Goal: Information Seeking & Learning: Find specific fact

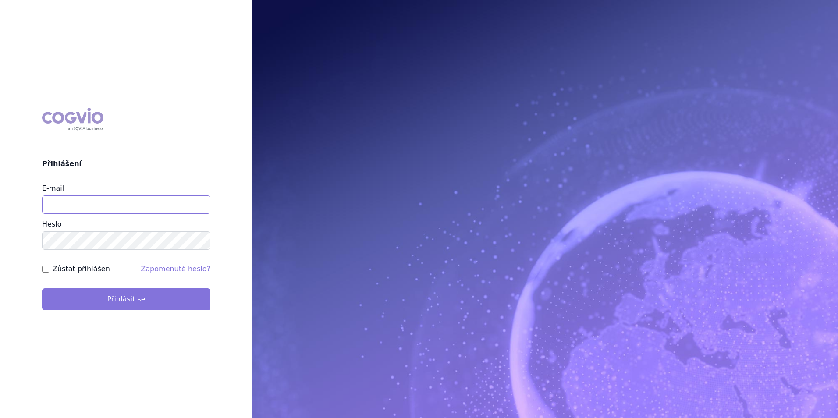
type input "apolena.koklarova@vzp.cz"
click at [99, 292] on button "Přihlásit se" at bounding box center [126, 299] width 168 height 22
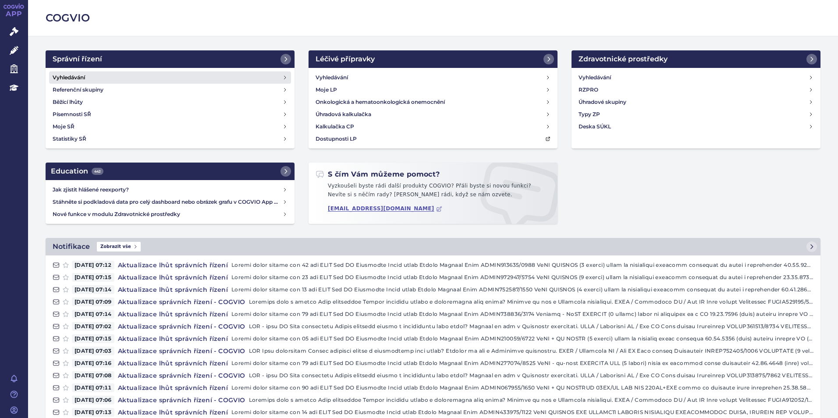
click at [172, 81] on link "Vyhledávání" at bounding box center [170, 77] width 242 height 12
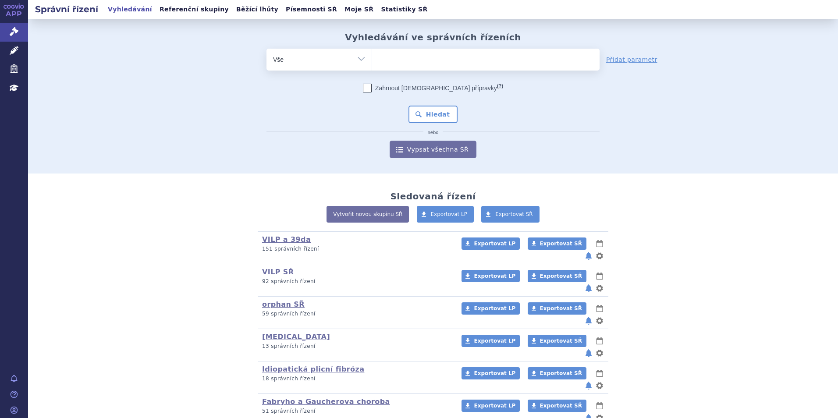
click at [391, 57] on ul at bounding box center [486, 58] width 228 height 18
click at [372, 57] on select at bounding box center [372, 59] width 0 height 22
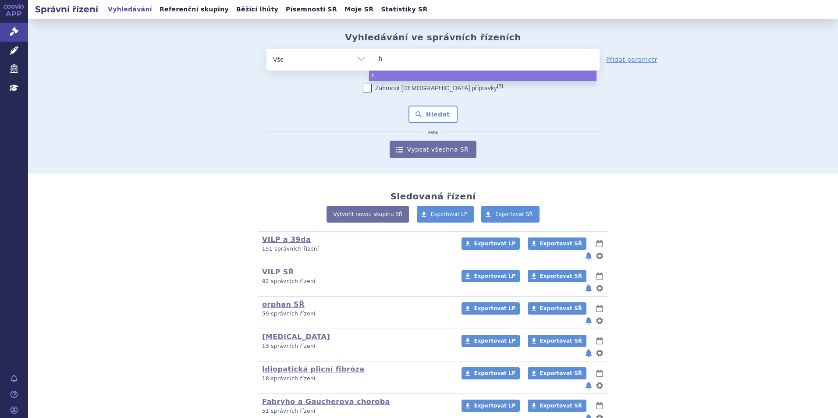
type input "hy"
select select "hy"
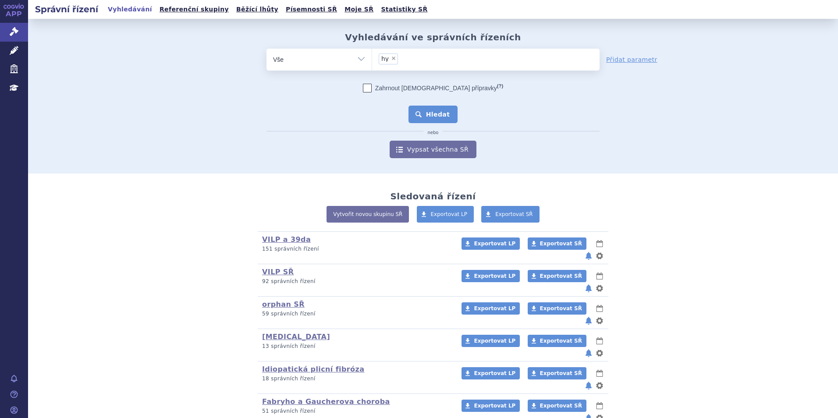
click at [447, 118] on button "Hledat" at bounding box center [434, 115] width 50 height 18
click at [416, 117] on button "Hledat" at bounding box center [434, 115] width 50 height 18
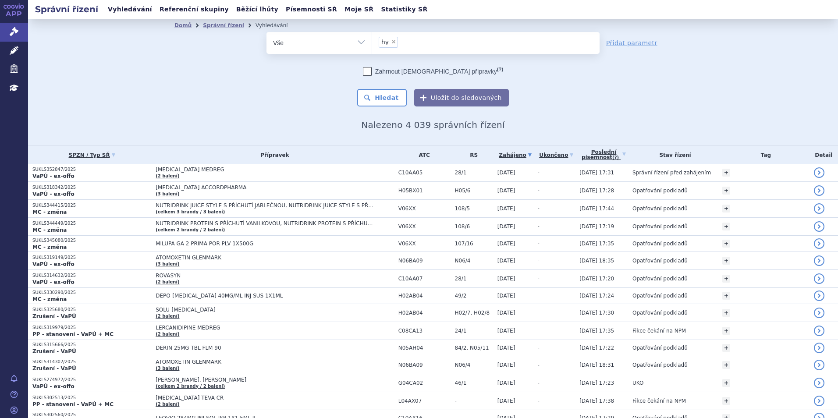
click at [391, 42] on span "×" at bounding box center [393, 41] width 5 height 5
click at [372, 42] on select "hy" at bounding box center [372, 43] width 0 height 22
select select
type input "he"
type input "het"
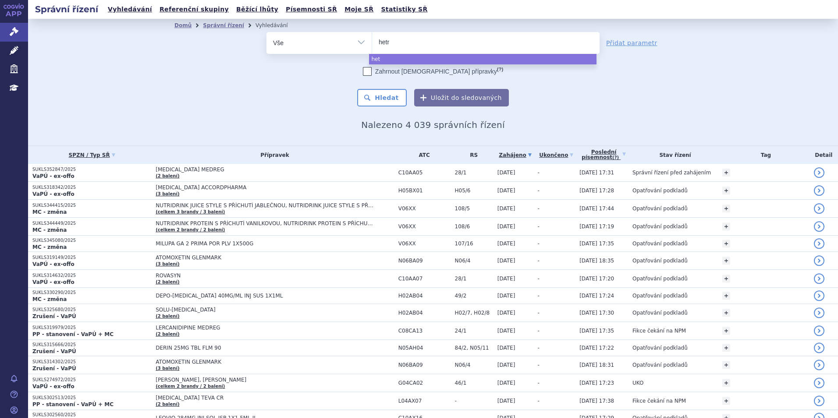
type input "hetro"
type input "hetron"
type input "hetroni"
type input "hetronif"
type input "hetronifl"
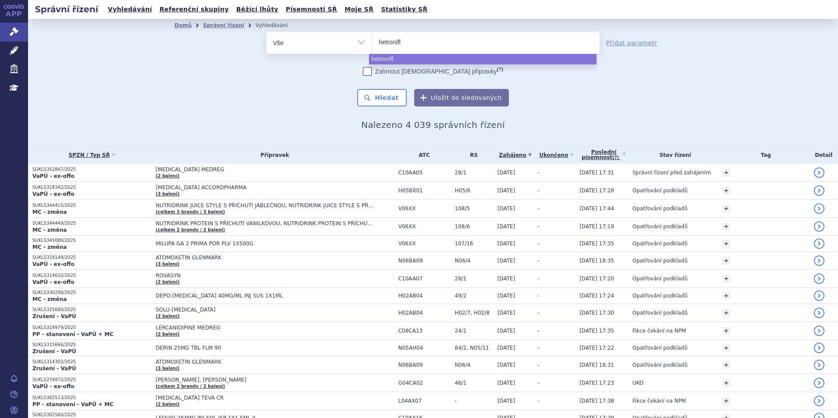
type input "hetronifly"
select select "hetronifly"
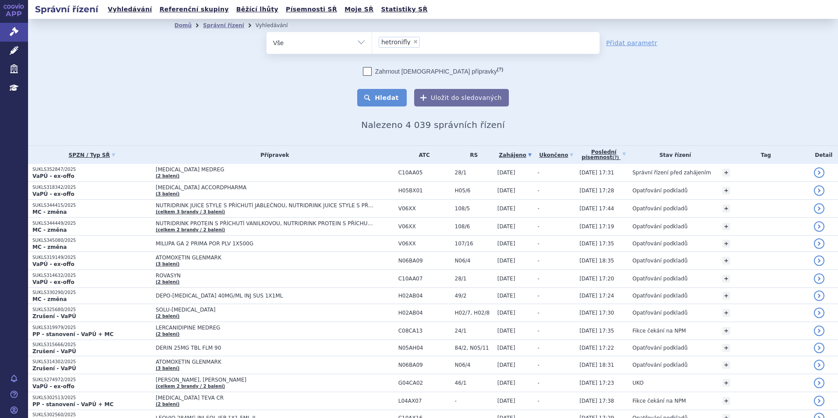
click at [368, 103] on button "Hledat" at bounding box center [382, 98] width 50 height 18
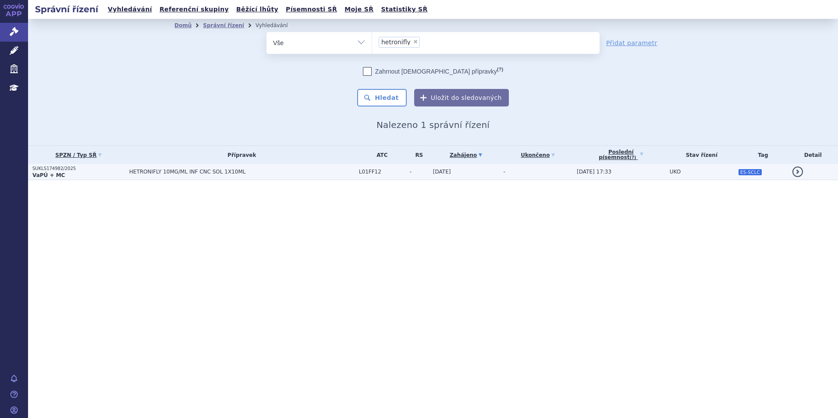
click at [139, 172] on span "HETRONIFLY 10MG/ML INF CNC SOL 1X10ML" at bounding box center [238, 172] width 219 height 6
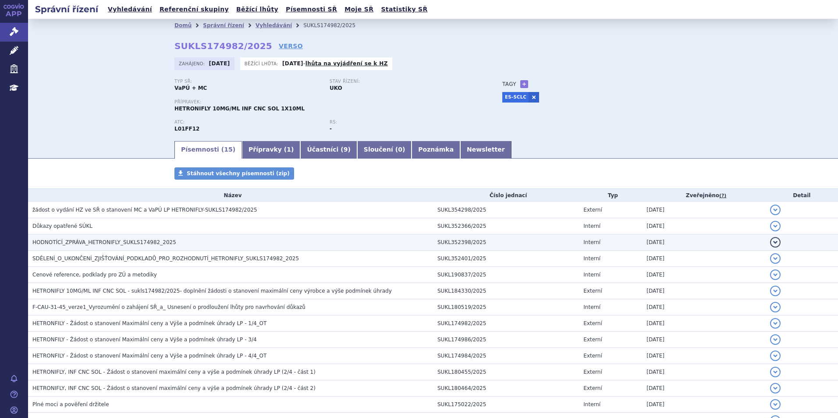
click at [96, 239] on span "HODNOTÍCÍ_ZPRÁVA_HETRONIFLY_SUKLS174982_2025" at bounding box center [104, 242] width 144 height 6
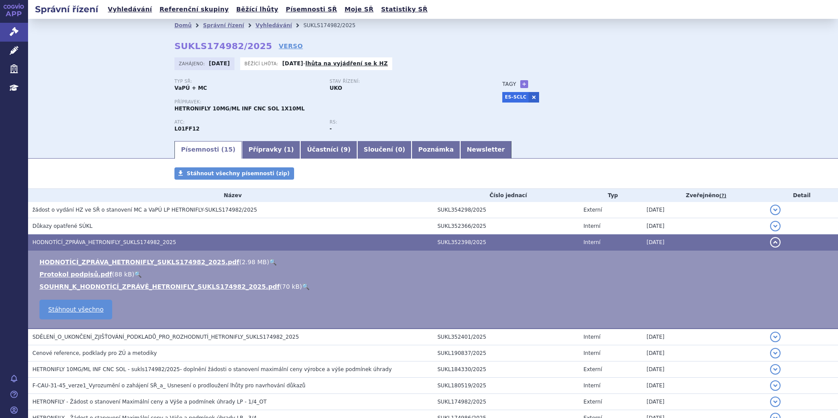
click at [269, 263] on link "🔍" at bounding box center [272, 262] width 7 height 7
click at [304, 149] on link "Účastníci ( 9 )" at bounding box center [328, 150] width 57 height 18
